Goal: Check status

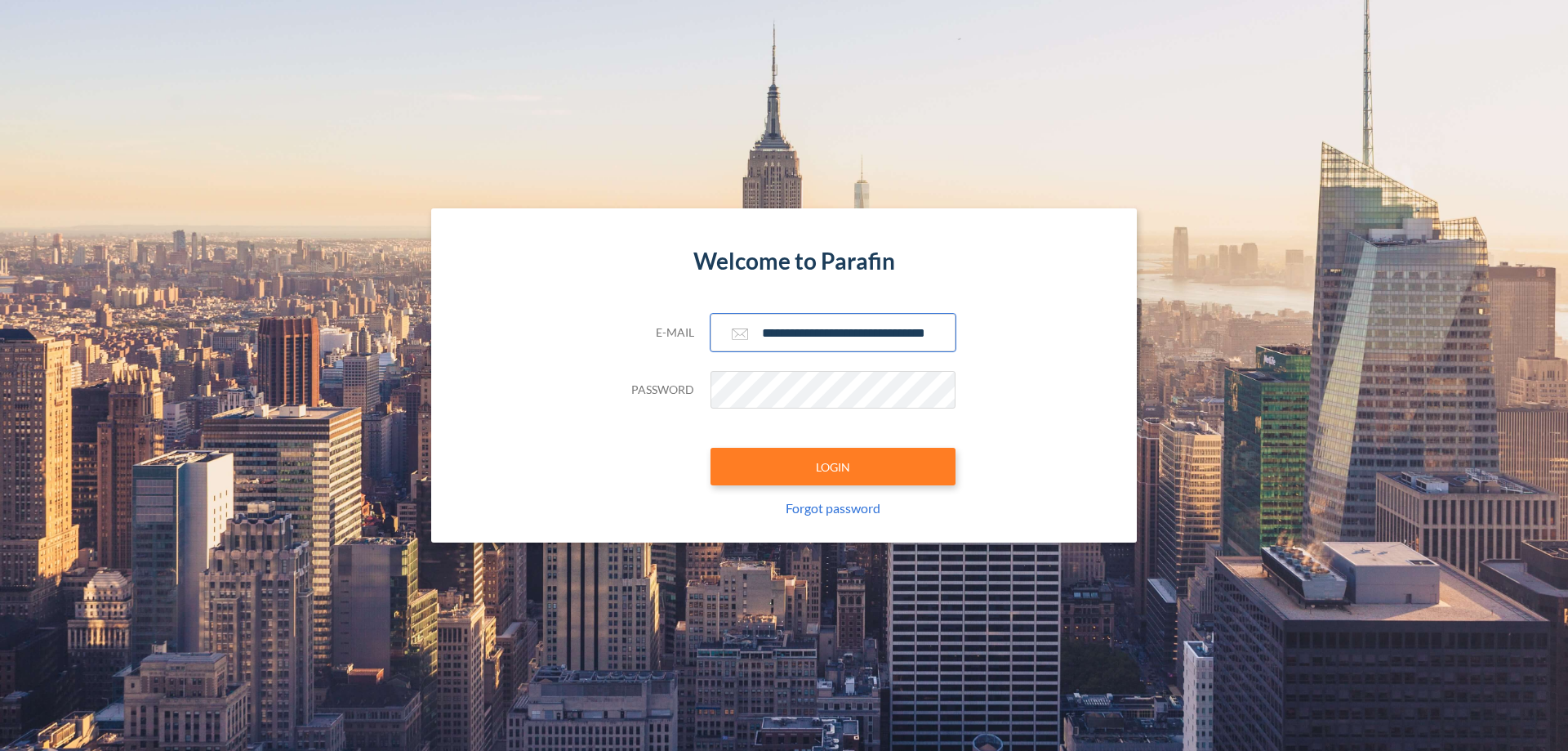
type input "**********"
click at [833, 466] on button "LOGIN" at bounding box center [834, 466] width 245 height 37
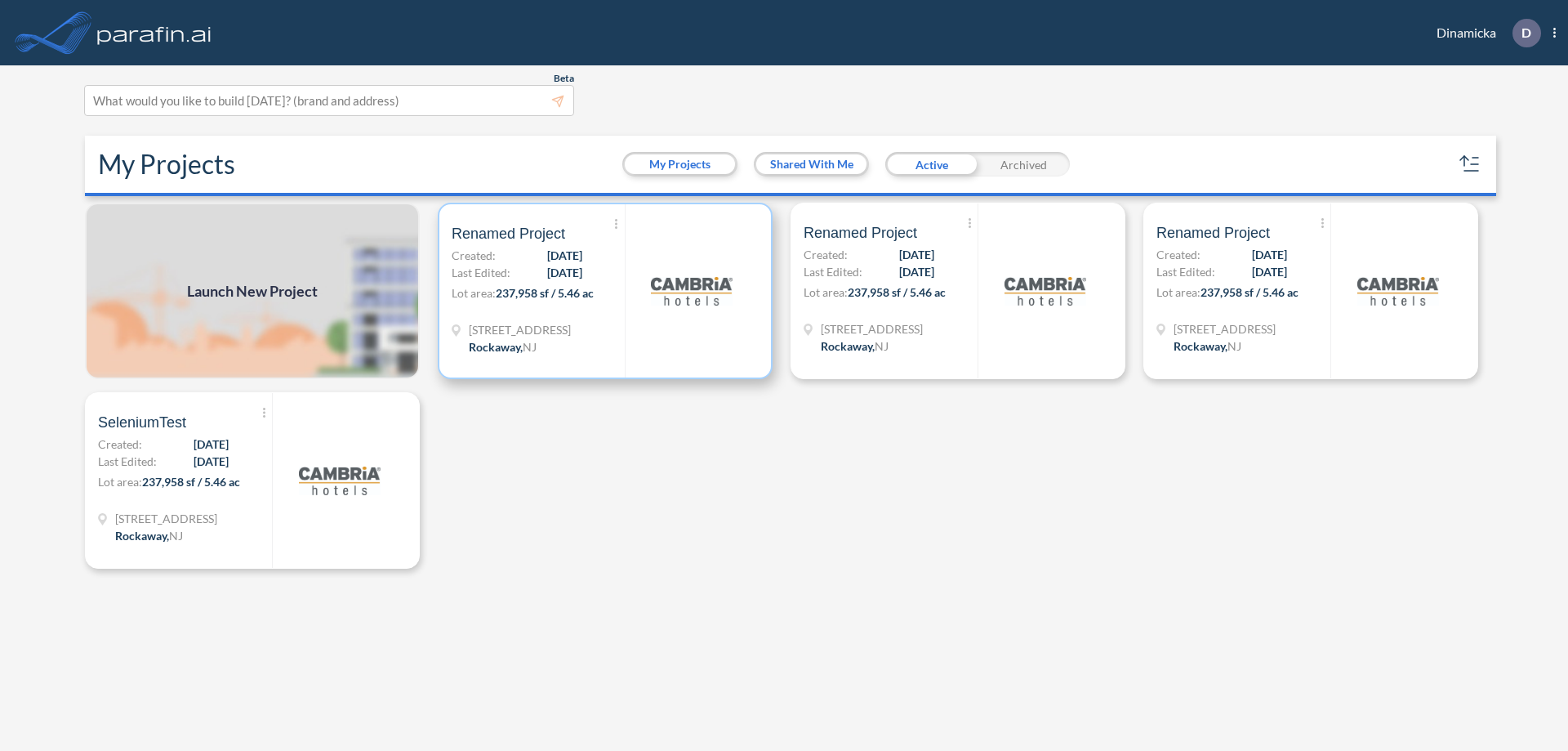
scroll to position [4, 0]
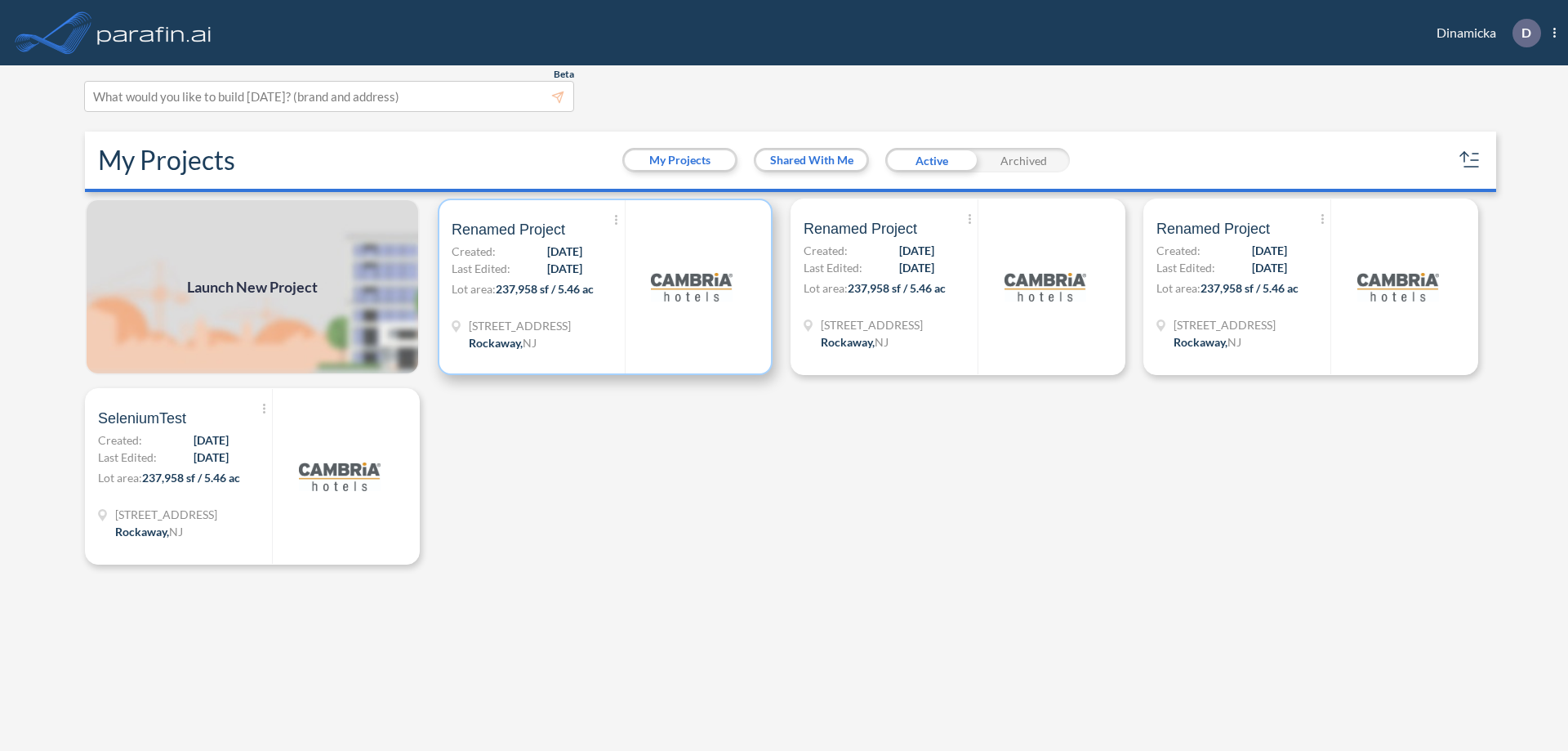
click at [605, 286] on p "Lot area: 237,958 sf / 5.46 ac" at bounding box center [538, 292] width 173 height 24
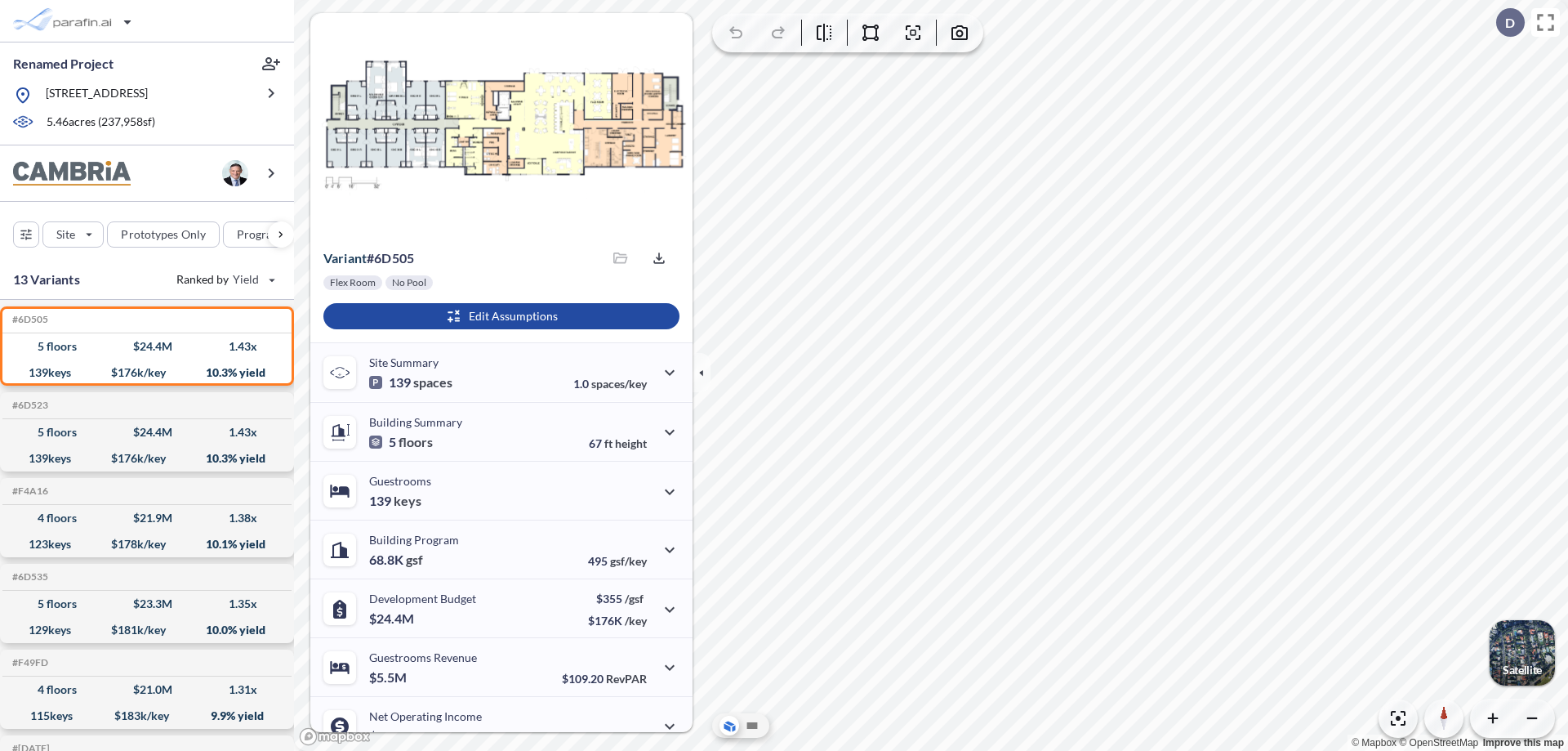
scroll to position [83, 0]
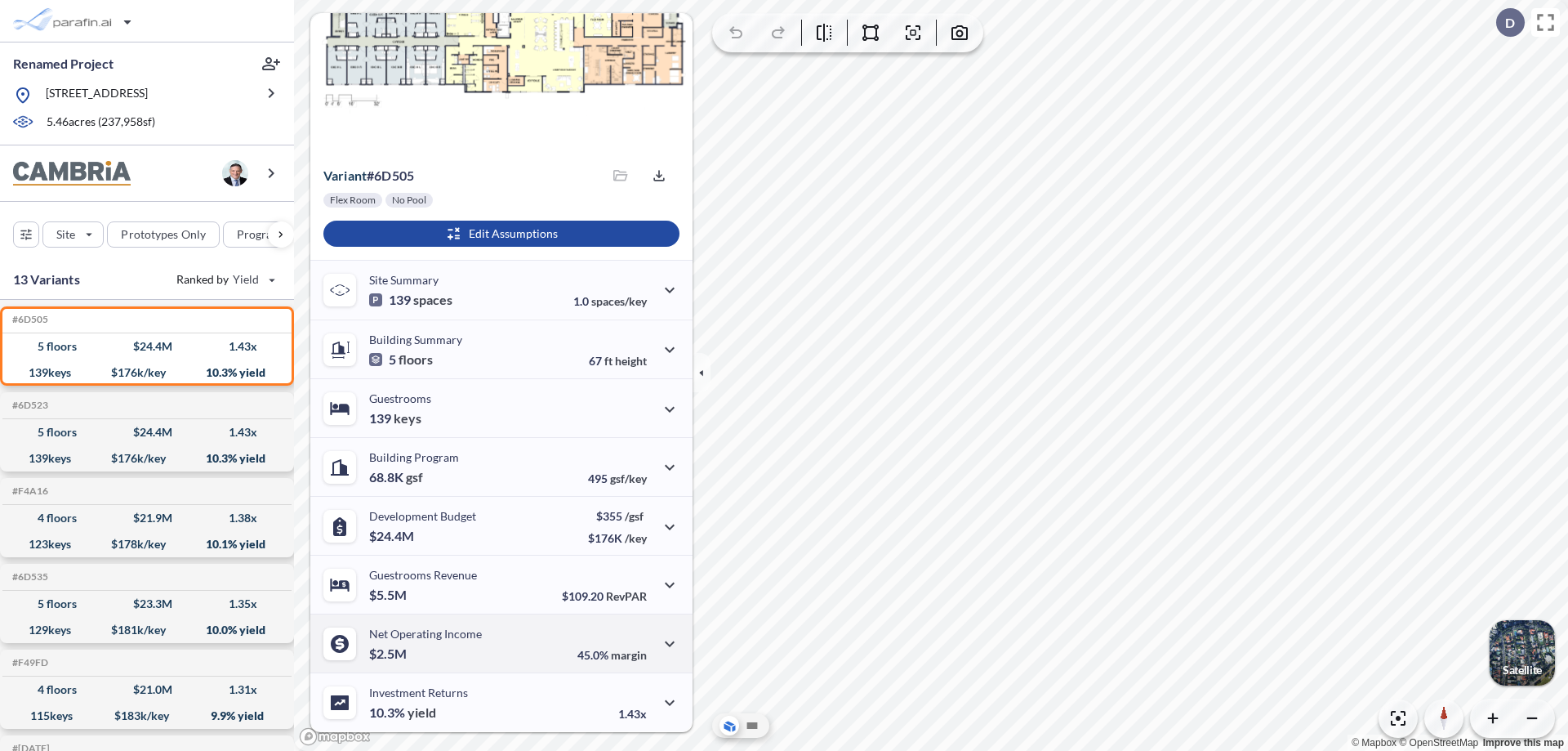
click at [499, 643] on div "Net Operating Income $2.5M 45.0% margin" at bounding box center [501, 643] width 382 height 59
